Goal: Information Seeking & Learning: Find specific fact

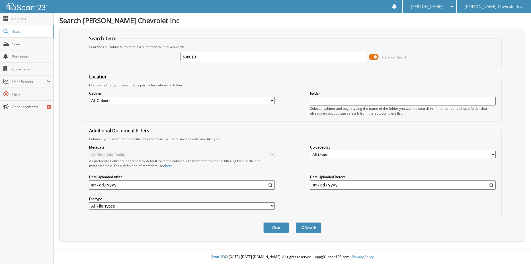
type input "606019"
click at [296, 222] on button "Search" at bounding box center [309, 227] width 26 height 11
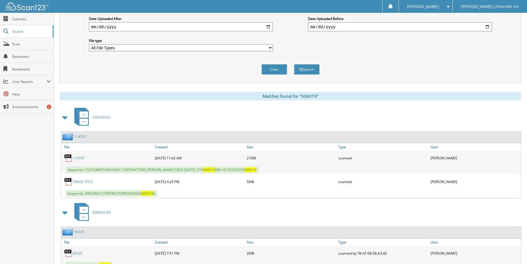
scroll to position [171, 0]
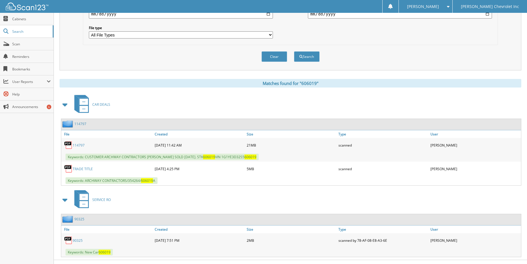
click at [80, 168] on link "TRADE TITLE" at bounding box center [83, 168] width 20 height 5
